Goal: Information Seeking & Learning: Learn about a topic

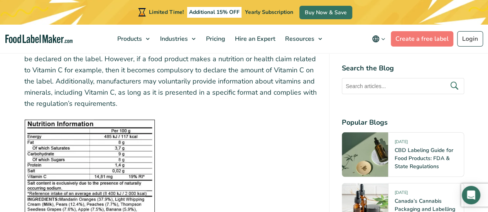
scroll to position [925, 0]
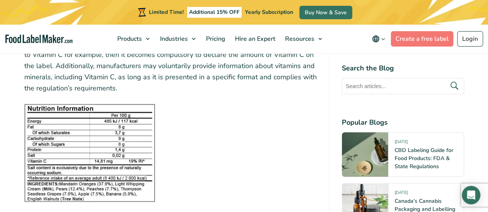
click at [103, 139] on img at bounding box center [89, 153] width 131 height 98
click at [74, 133] on img at bounding box center [89, 153] width 131 height 98
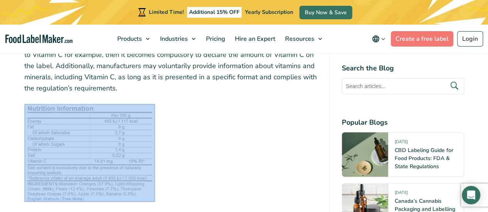
drag, startPoint x: 120, startPoint y: 88, endPoint x: 154, endPoint y: 171, distance: 89.7
click at [191, 150] on figure at bounding box center [170, 153] width 292 height 98
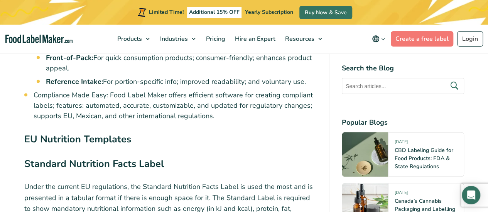
scroll to position [848, 0]
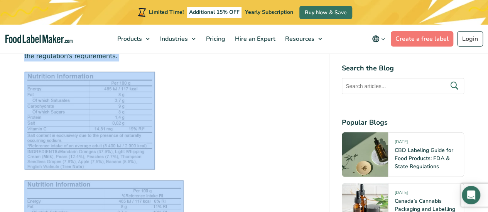
scroll to position [1034, 0]
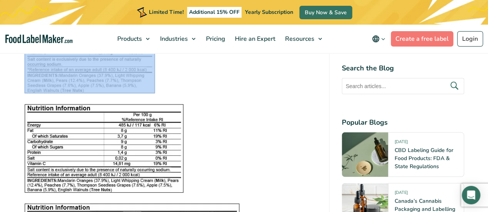
drag, startPoint x: 24, startPoint y: 71, endPoint x: 176, endPoint y: 68, distance: 151.9
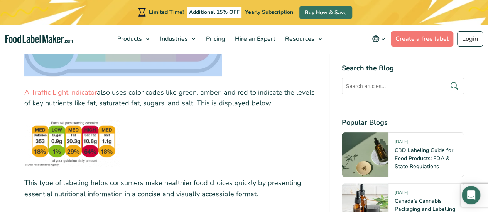
scroll to position [1483, 0]
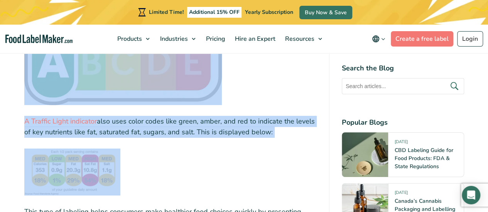
drag, startPoint x: 24, startPoint y: 94, endPoint x: 297, endPoint y: 141, distance: 276.5
click at [297, 141] on div "For businesses in the food and beverage industry, nutrition labeling is of grea…" at bounding box center [170, 42] width 292 height 2469
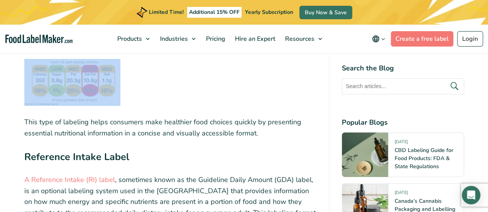
scroll to position [1561, 0]
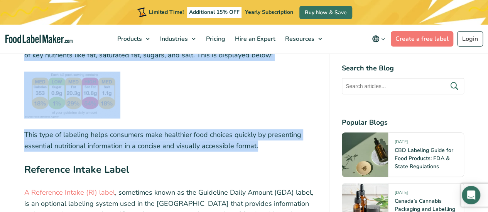
click at [260, 148] on p "This type of labeling helps consumers make healthier food choices quickly by pr…" at bounding box center [170, 141] width 292 height 22
copy div "A Front-of-Pack (FoP) Nutrition Label is an optional label that has been design…"
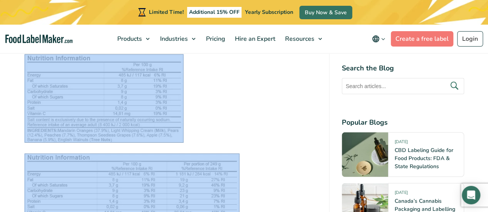
scroll to position [1088, 0]
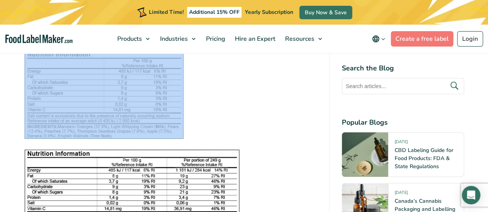
drag, startPoint x: 24, startPoint y: 106, endPoint x: 69, endPoint y: 56, distance: 66.6
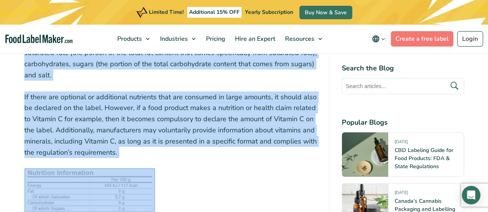
scroll to position [818, 0]
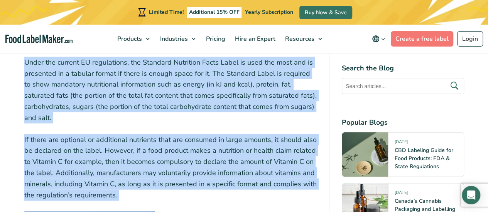
click at [124, 196] on p "If there are optional or additional nutrients that are consumed in large amount…" at bounding box center [170, 168] width 292 height 67
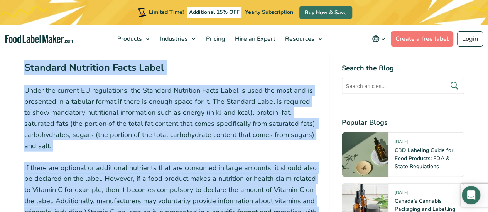
scroll to position [779, 0]
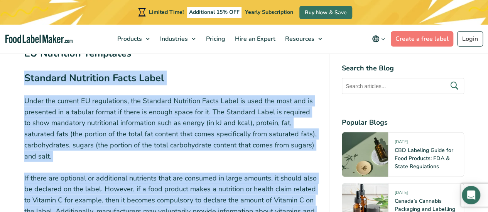
drag, startPoint x: 100, startPoint y: 194, endPoint x: 25, endPoint y: 77, distance: 139.1
copy div "Standard Nutrition Facts Label Under the current EU regulations, the Standard N…"
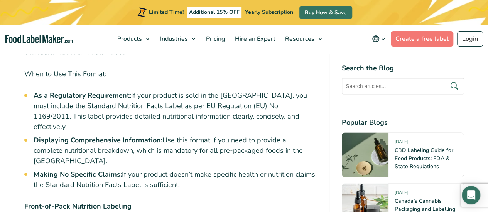
scroll to position [1936, 0]
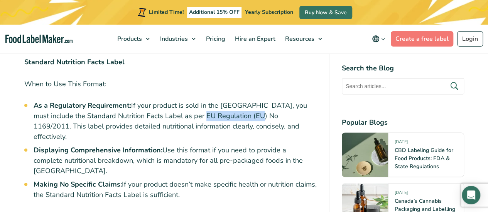
drag, startPoint x: 198, startPoint y: 116, endPoint x: 257, endPoint y: 116, distance: 59.4
click at [257, 116] on li "As a Regulatory Requirement: If your product is sold in the EU, you must includ…" at bounding box center [175, 122] width 283 height 42
copy li "(EU) No 1169/2011"
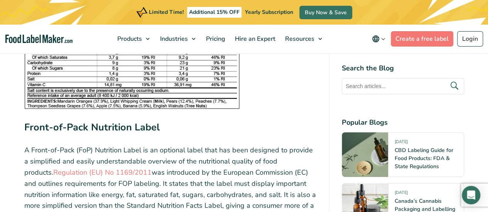
scroll to position [1242, 0]
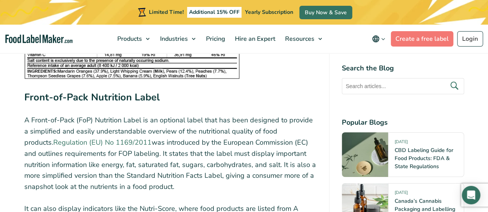
click at [101, 145] on link "Regulation (EU) No 1169/2011" at bounding box center [102, 142] width 98 height 9
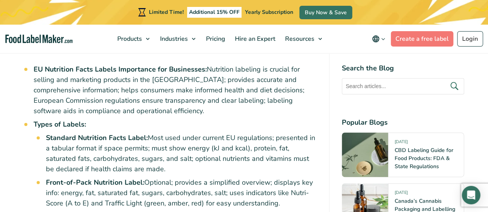
scroll to position [501, 0]
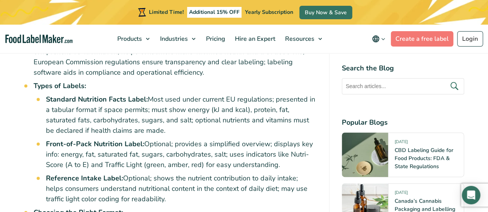
click at [119, 131] on li "Standard Nutrition Facts Label: Most used under current EU regulations; present…" at bounding box center [181, 115] width 271 height 42
click at [140, 133] on li "Standard Nutrition Facts Label: Most used under current EU regulations; present…" at bounding box center [181, 115] width 271 height 42
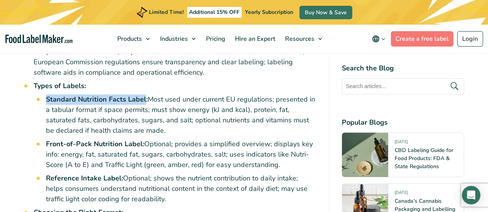
drag, startPoint x: 46, startPoint y: 97, endPoint x: 145, endPoint y: 97, distance: 99.1
click at [145, 97] on strong "Standard Nutrition Facts Label:" at bounding box center [97, 99] width 102 height 9
copy strong "Standard Nutrition Facts Label"
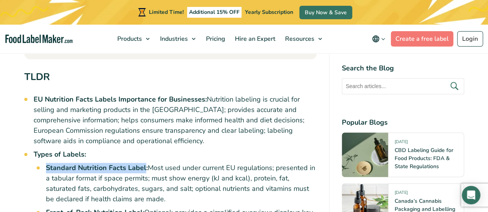
scroll to position [424, 0]
